Goal: Information Seeking & Learning: Learn about a topic

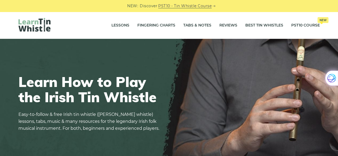
click at [306, 25] on link "PST10 Course New" at bounding box center [305, 25] width 29 height 13
click at [213, 6] on icon at bounding box center [214, 6] width 3 height 3
click at [118, 26] on link "Lessons" at bounding box center [121, 25] width 18 height 13
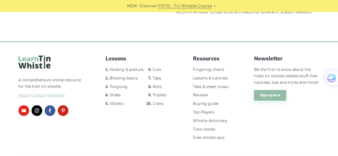
scroll to position [1152, 0]
click at [274, 90] on link "Sign up here" at bounding box center [270, 95] width 32 height 11
click at [275, 91] on link "Sign up here" at bounding box center [270, 95] width 32 height 11
click at [126, 67] on link "Holding & posture" at bounding box center [127, 69] width 34 height 5
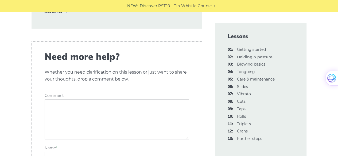
scroll to position [886, 0]
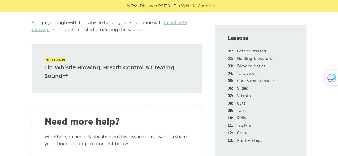
scroll to position [816, 0]
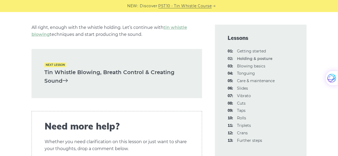
click at [49, 68] on link "Tin Whistle Blowing, Breath Control & Creating Sound" at bounding box center [116, 76] width 145 height 17
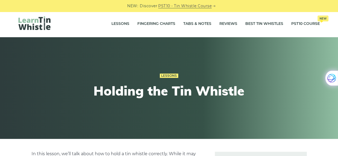
scroll to position [0, 0]
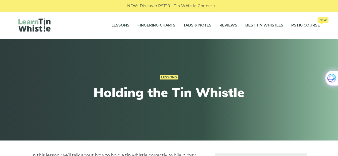
click at [308, 28] on link "PST10 Course New" at bounding box center [305, 25] width 29 height 13
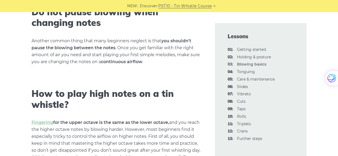
scroll to position [734, 0]
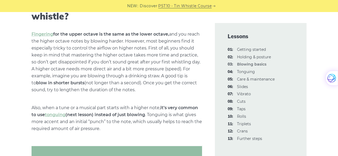
scroll to position [824, 0]
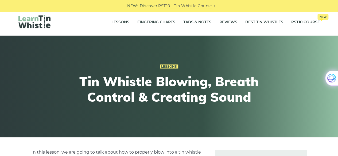
scroll to position [0, 0]
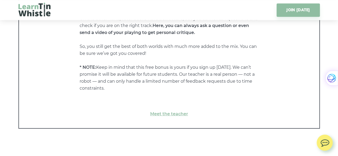
scroll to position [2779, 0]
click at [184, 114] on link "Meet the teacher" at bounding box center [169, 114] width 279 height 7
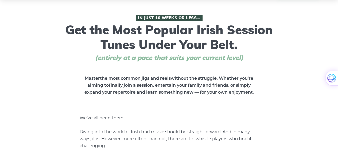
scroll to position [0, 0]
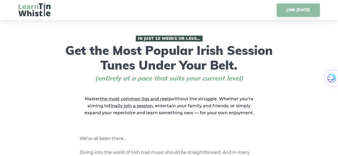
click at [230, 18] on div "JOIN TODAY" at bounding box center [169, 10] width 327 height 20
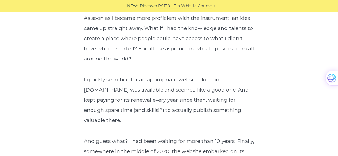
scroll to position [926, 0]
click at [7, 5] on div "NEW: Discover PST10 - Tin Whistle Course" at bounding box center [169, 6] width 338 height 12
click at [5, 7] on div "NEW: Discover PST10 - Tin Whistle Course" at bounding box center [169, 6] width 338 height 12
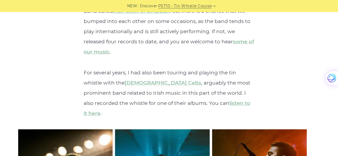
scroll to position [1680, 0]
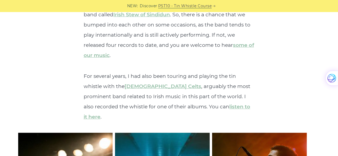
click at [223, 103] on link "listen to it here" at bounding box center [167, 111] width 167 height 16
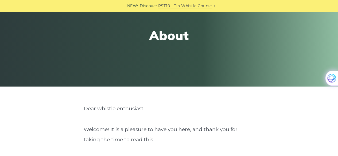
scroll to position [0, 0]
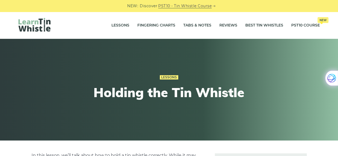
click at [306, 29] on link "PST10 Course New" at bounding box center [305, 25] width 29 height 13
